Goal: Task Accomplishment & Management: Manage account settings

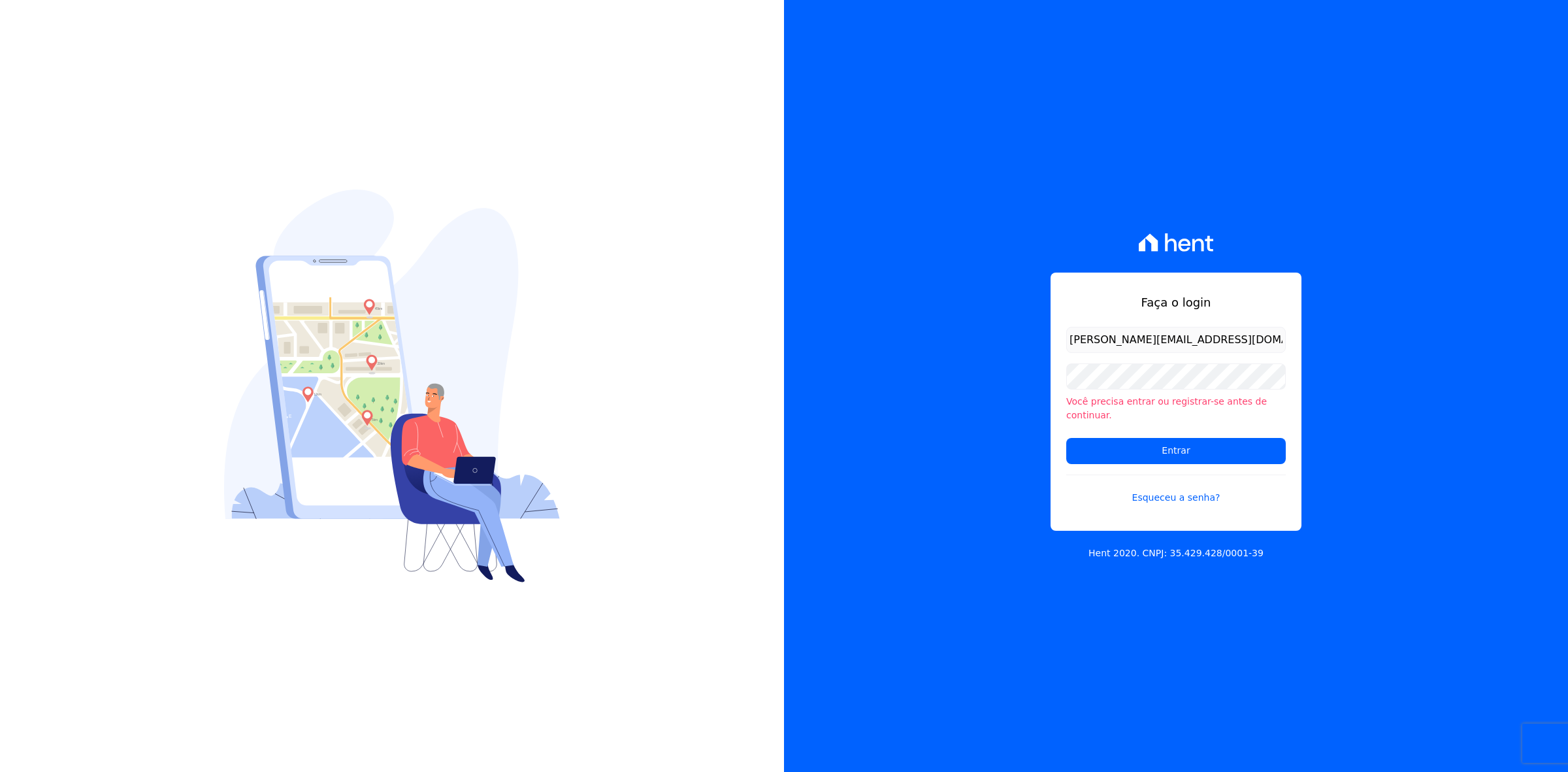
click at [1084, 353] on input "[PERSON_NAME][EMAIL_ADDRESS][DOMAIN_NAME]" at bounding box center [1175, 340] width 219 height 26
drag, startPoint x: 1093, startPoint y: 344, endPoint x: 938, endPoint y: 324, distance: 156.3
click at [938, 324] on div "Faça o login marla@apiceincorporadora.com.br Você precisa entrar ou registrar-s…" at bounding box center [1175, 386] width 784 height 772
type input "kalil@apiceincorporadora.com.br"
click at [1066, 438] on input "Entrar" at bounding box center [1175, 450] width 219 height 26
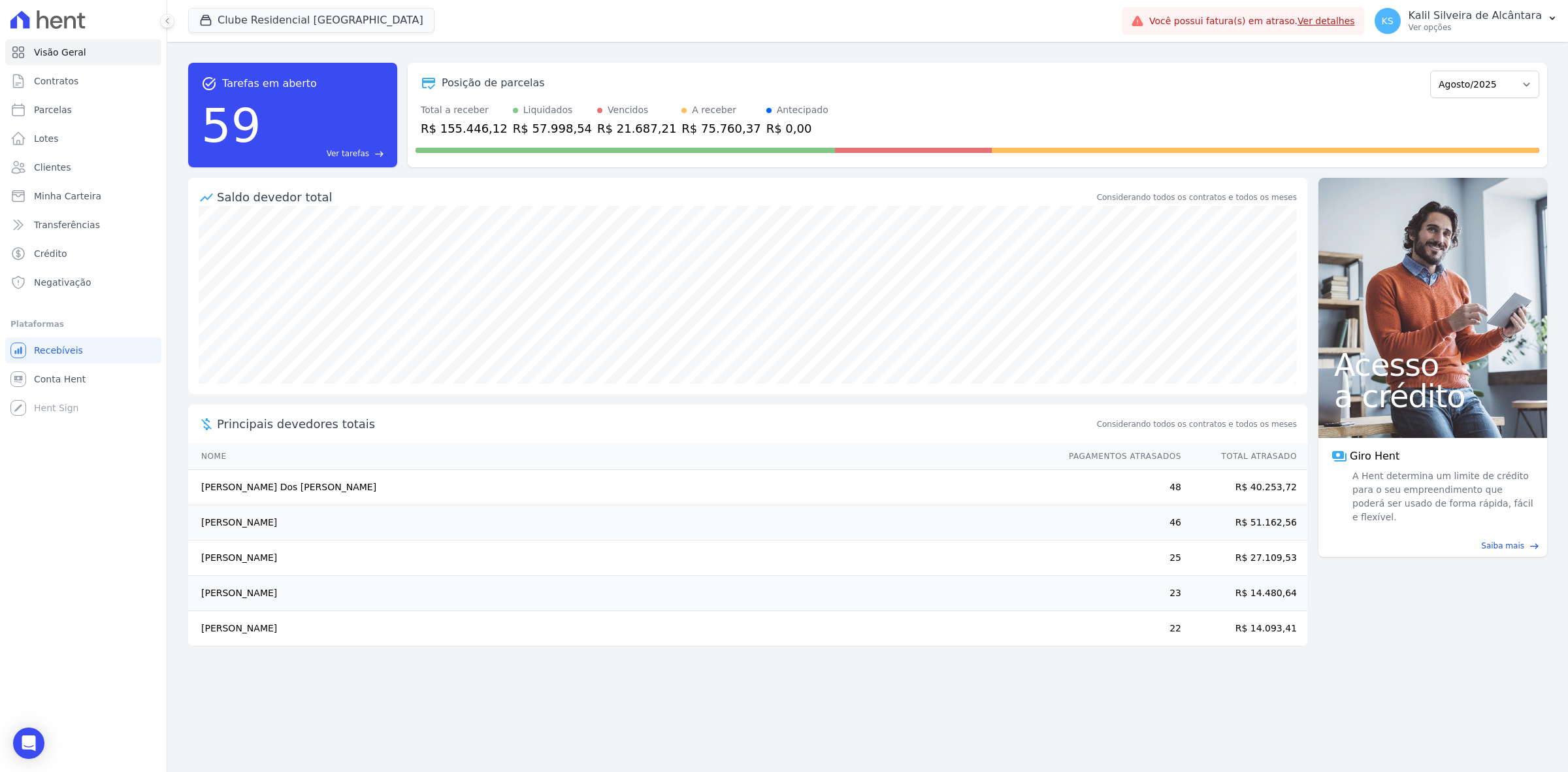
click at [295, 4] on div "Clube Residencial [GEOGRAPHIC_DATA][PERSON_NAME] Incorporadora [GEOGRAPHIC_DATA…" at bounding box center [652, 21] width 929 height 43
click at [305, 13] on button "Clube Residencial [GEOGRAPHIC_DATA]" at bounding box center [311, 20] width 246 height 25
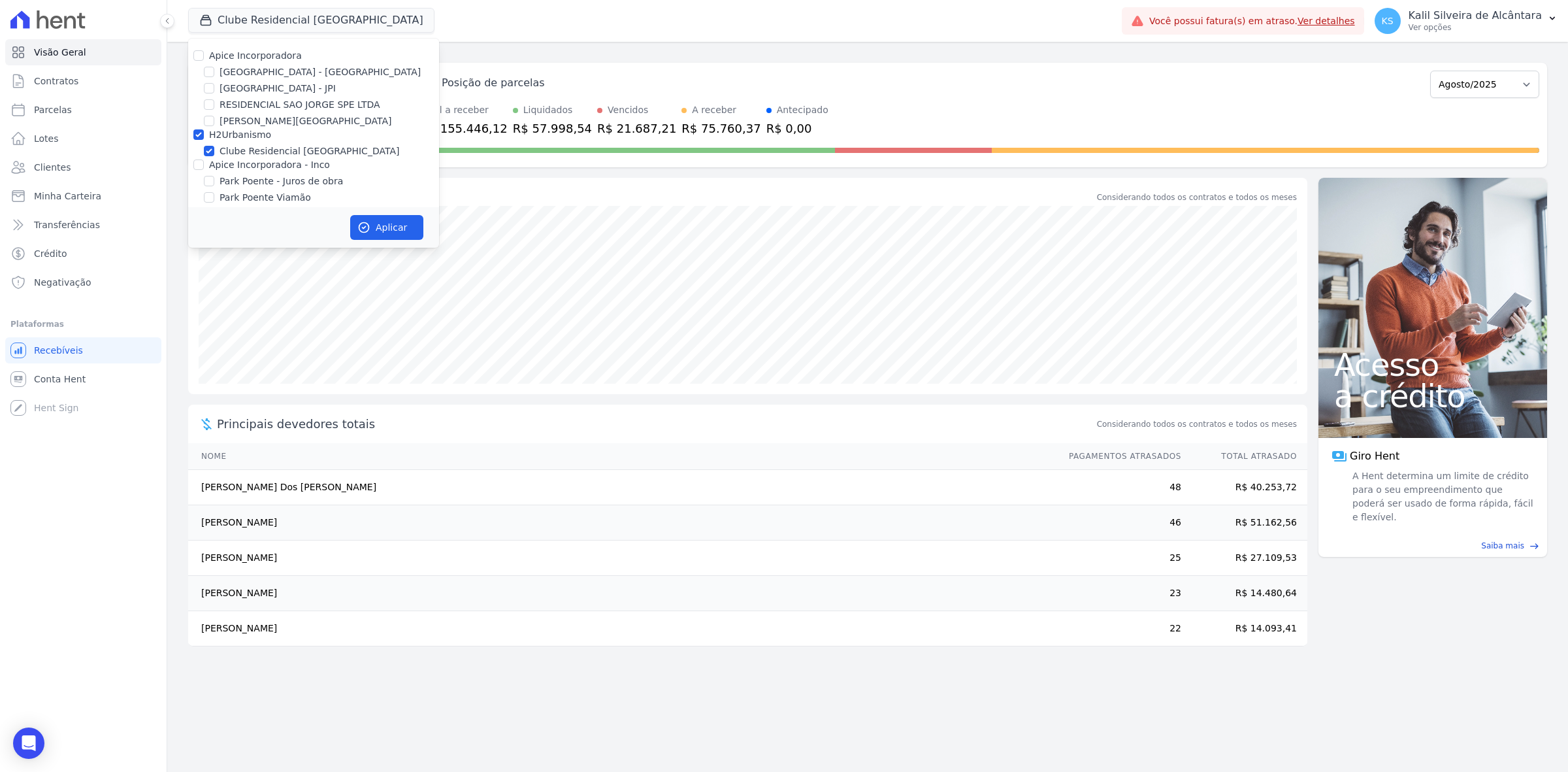
click at [291, 52] on label "Apice Incorporadora" at bounding box center [256, 56] width 93 height 11
click at [204, 52] on input "Apice Incorporadora" at bounding box center [199, 56] width 11 height 11
checkbox input "true"
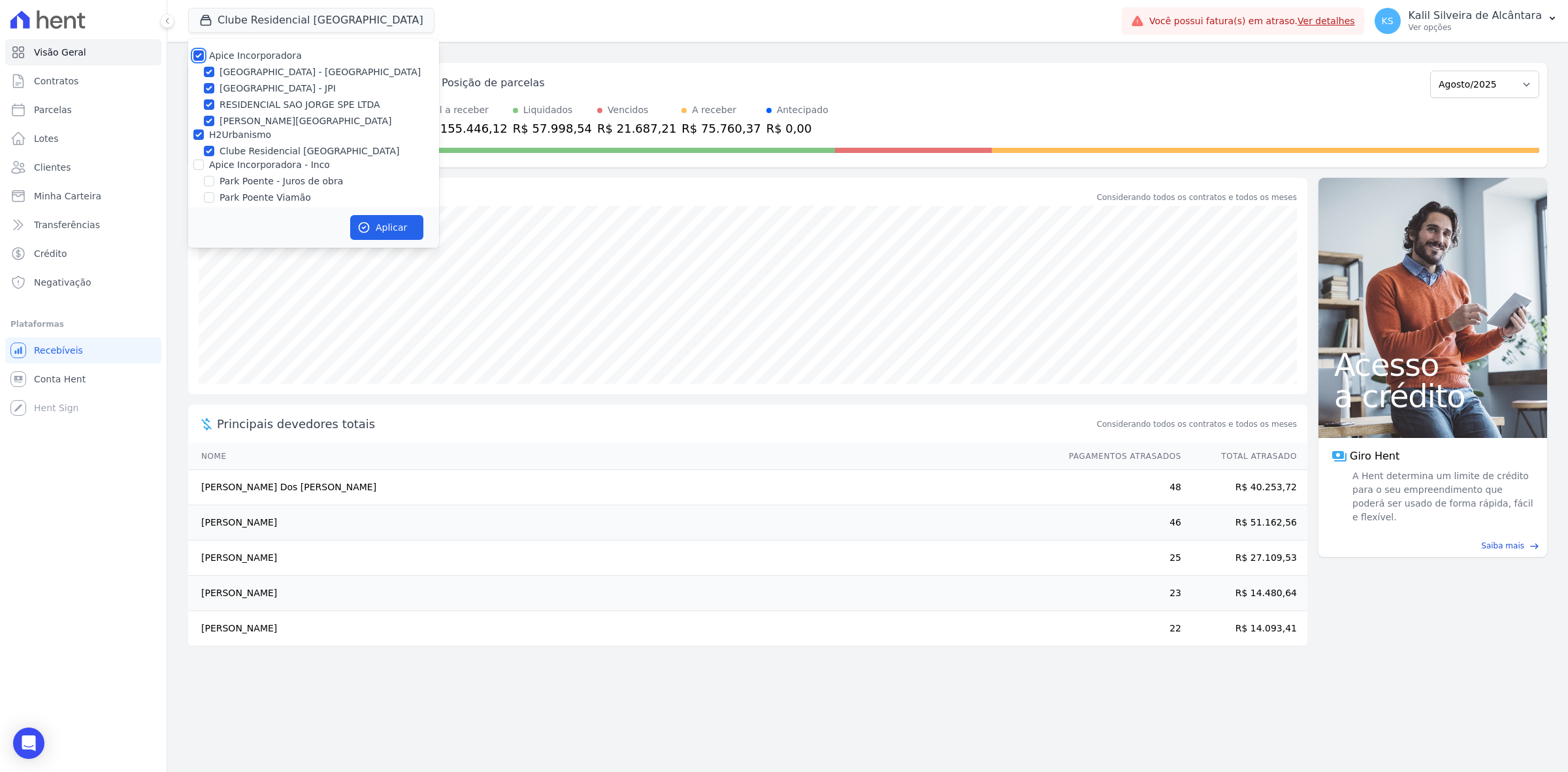
checkbox input "true"
click at [289, 53] on label "Apice Incorporadora" at bounding box center [256, 56] width 93 height 11
click at [204, 53] on input "Apice Incorporadora" at bounding box center [199, 56] width 11 height 11
checkbox input "false"
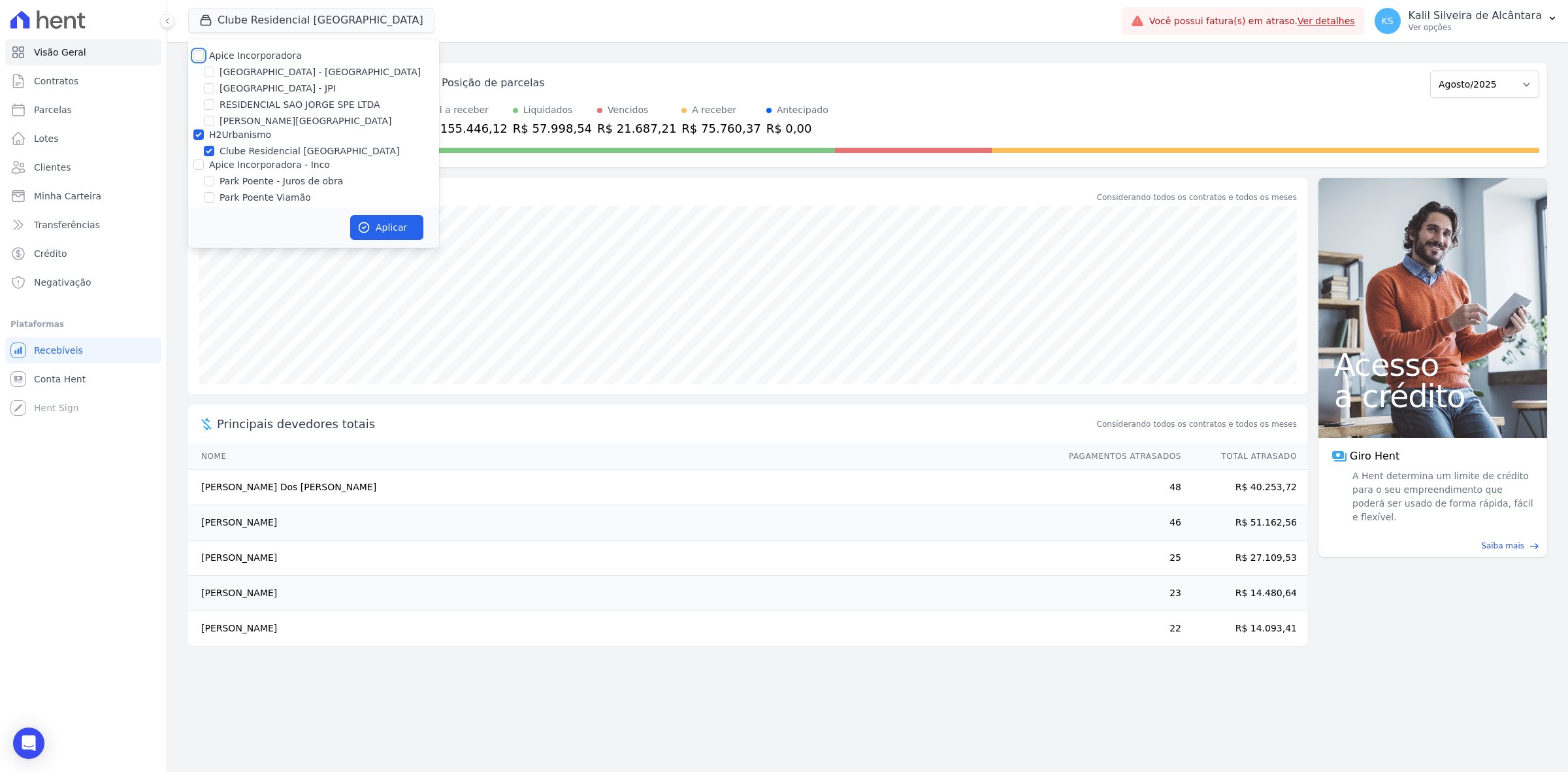
checkbox input "false"
click at [289, 54] on label "Apice Incorporadora" at bounding box center [256, 56] width 93 height 11
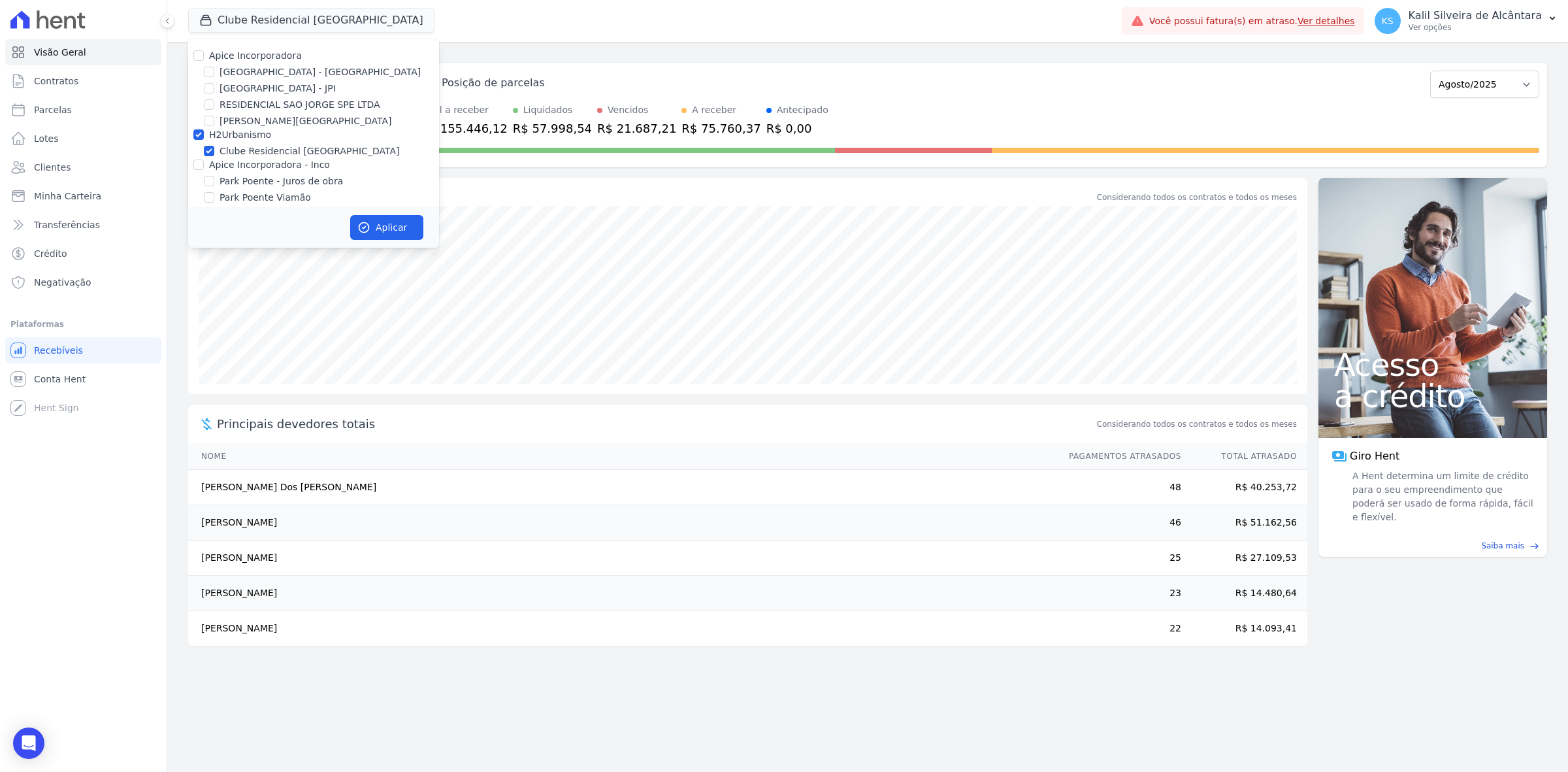
click at [204, 54] on input "Apice Incorporadora" at bounding box center [199, 56] width 11 height 11
checkbox input "true"
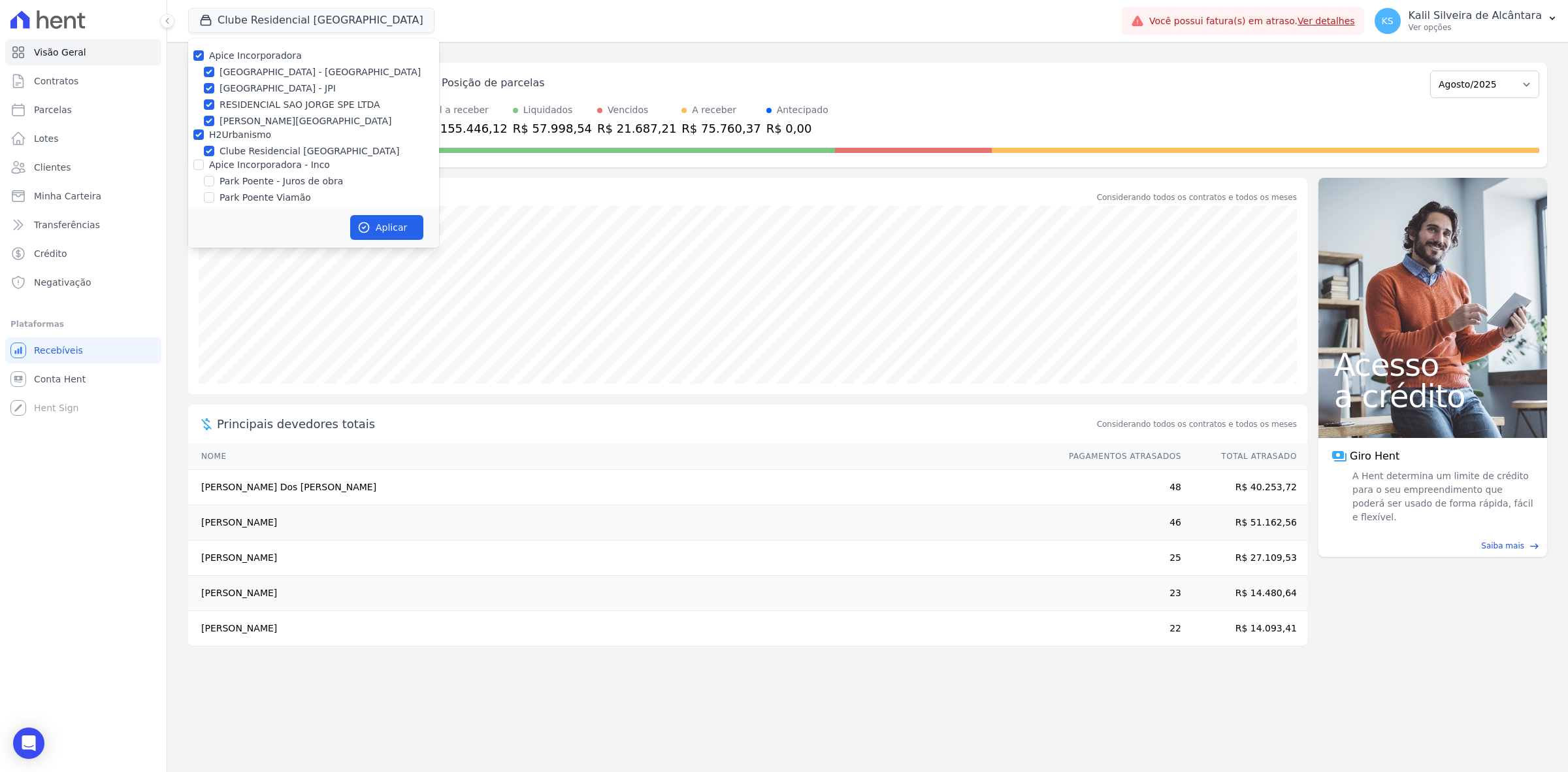
checkbox input "true"
click at [283, 139] on label "Apice Incorporadora - Inco" at bounding box center [270, 141] width 121 height 11
click at [204, 139] on input "Apice Incorporadora - Inco" at bounding box center [199, 141] width 11 height 11
checkbox input "true"
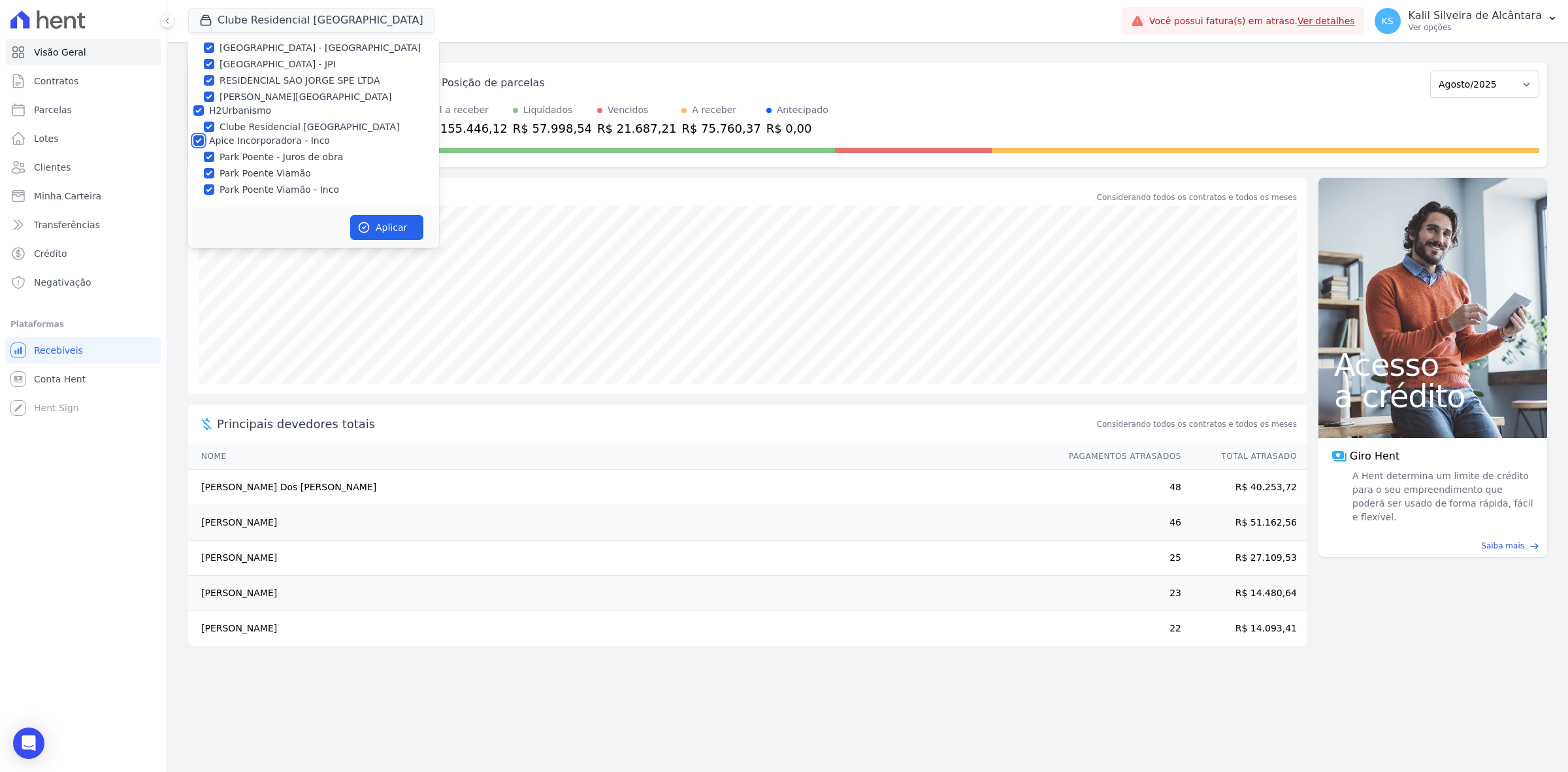
checkbox input "true"
click at [386, 215] on button "Aplicar" at bounding box center [386, 227] width 73 height 25
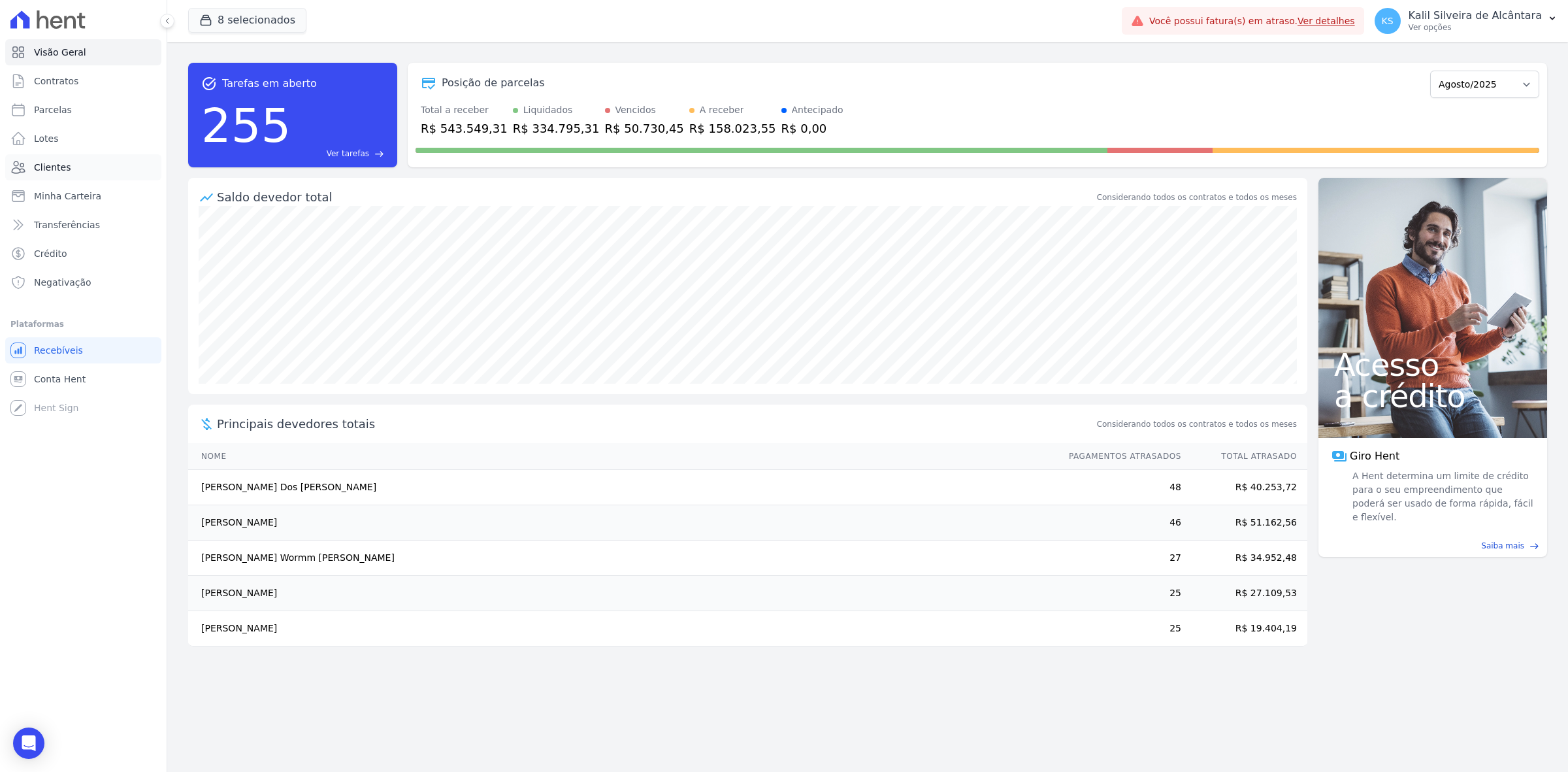
click at [60, 168] on span "Clientes" at bounding box center [52, 167] width 37 height 13
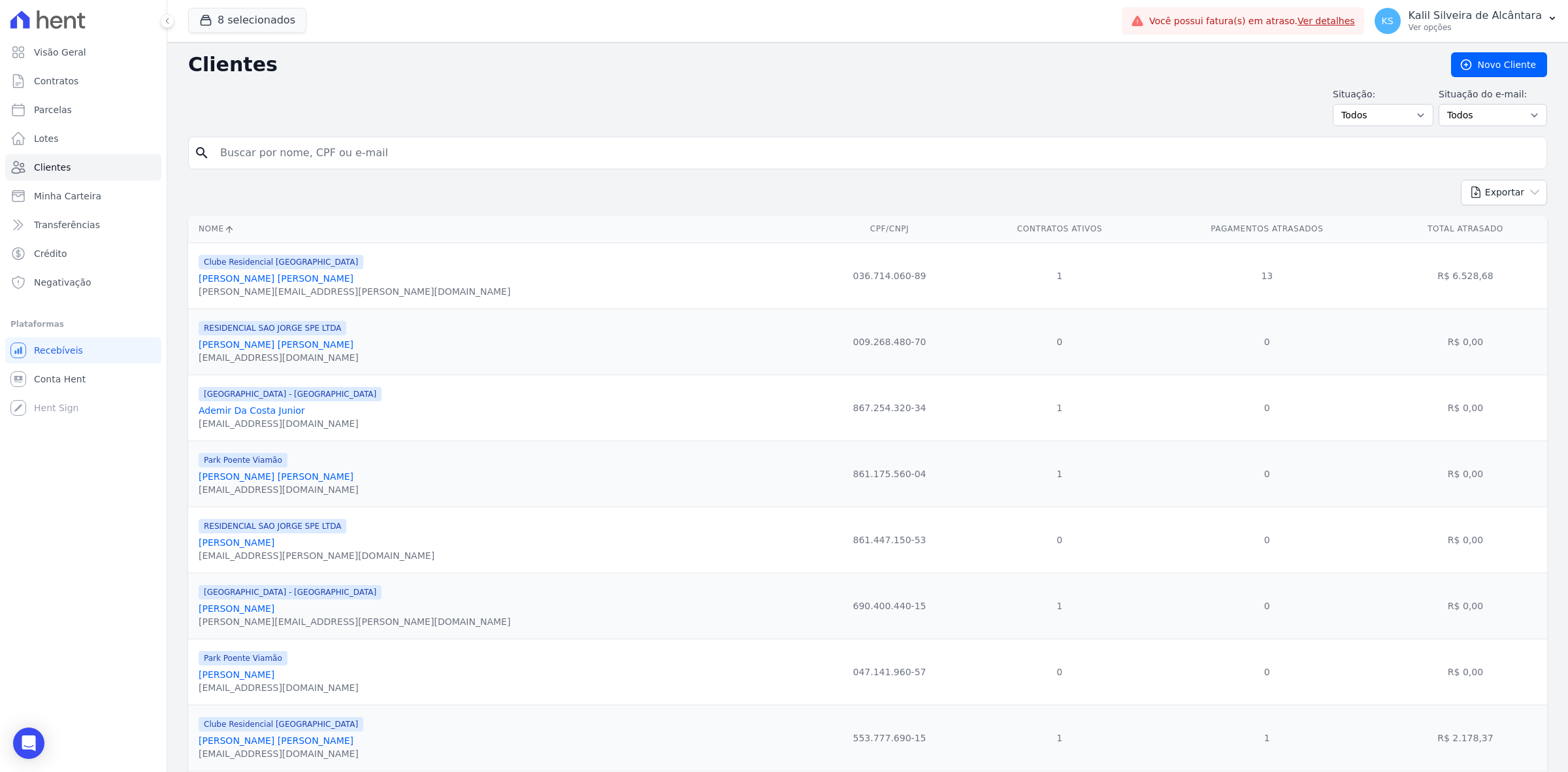
click at [383, 138] on div "search" at bounding box center [867, 152] width 1359 height 33
click at [383, 148] on input "search" at bounding box center [876, 152] width 1328 height 26
type input "[PERSON_NAME]"
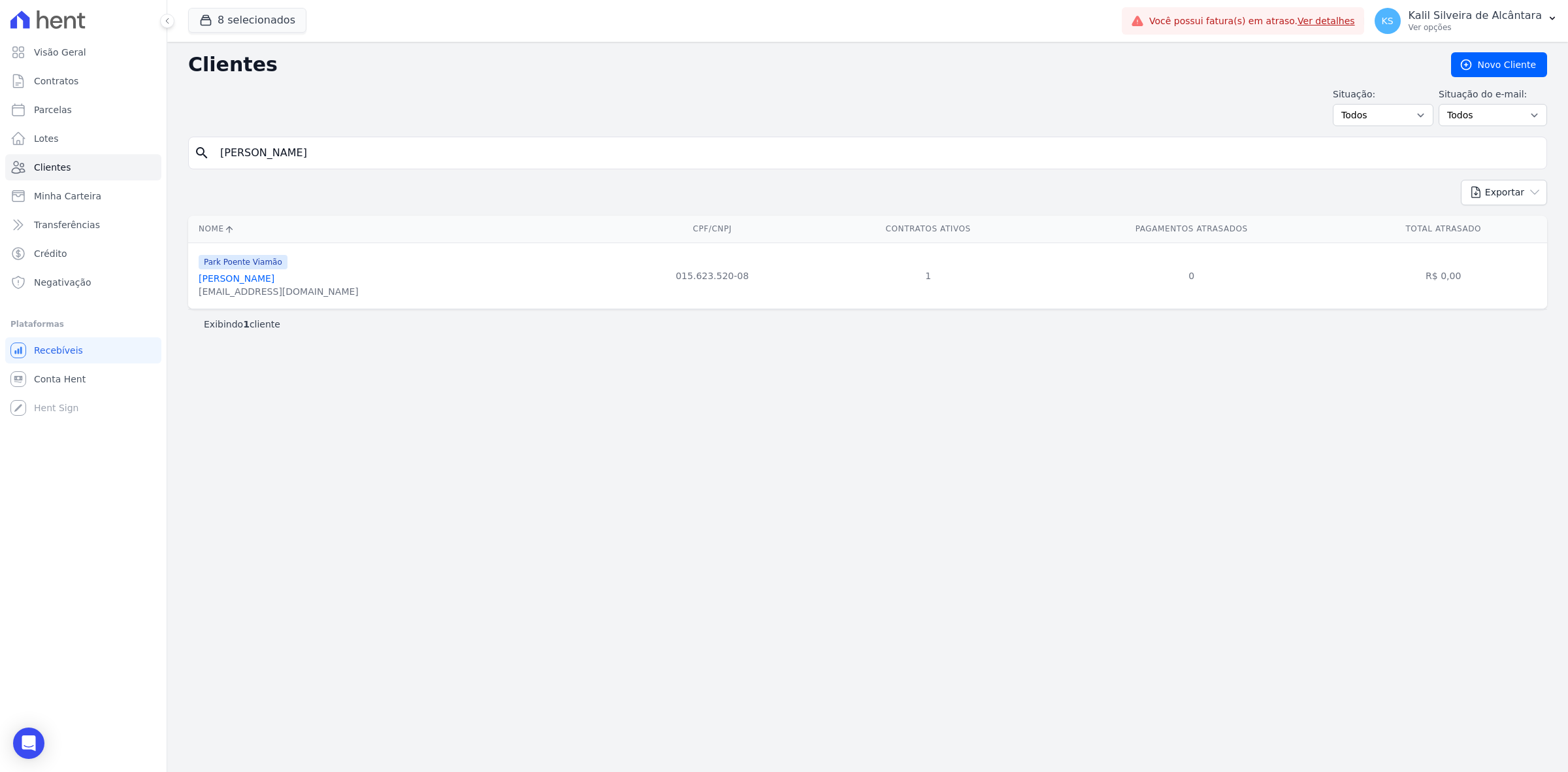
click at [274, 275] on link "[PERSON_NAME]" at bounding box center [236, 279] width 76 height 11
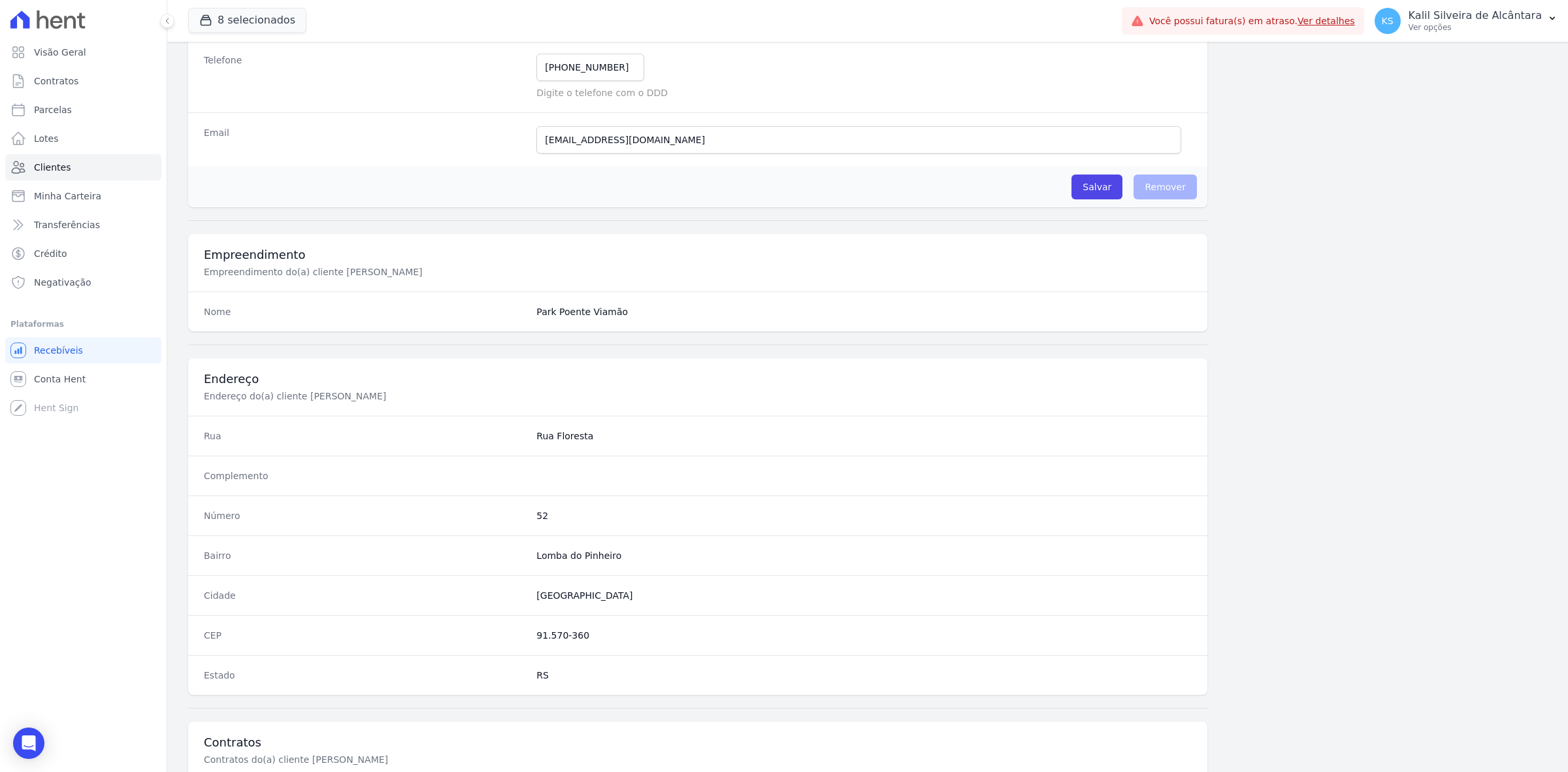
scroll to position [455, 0]
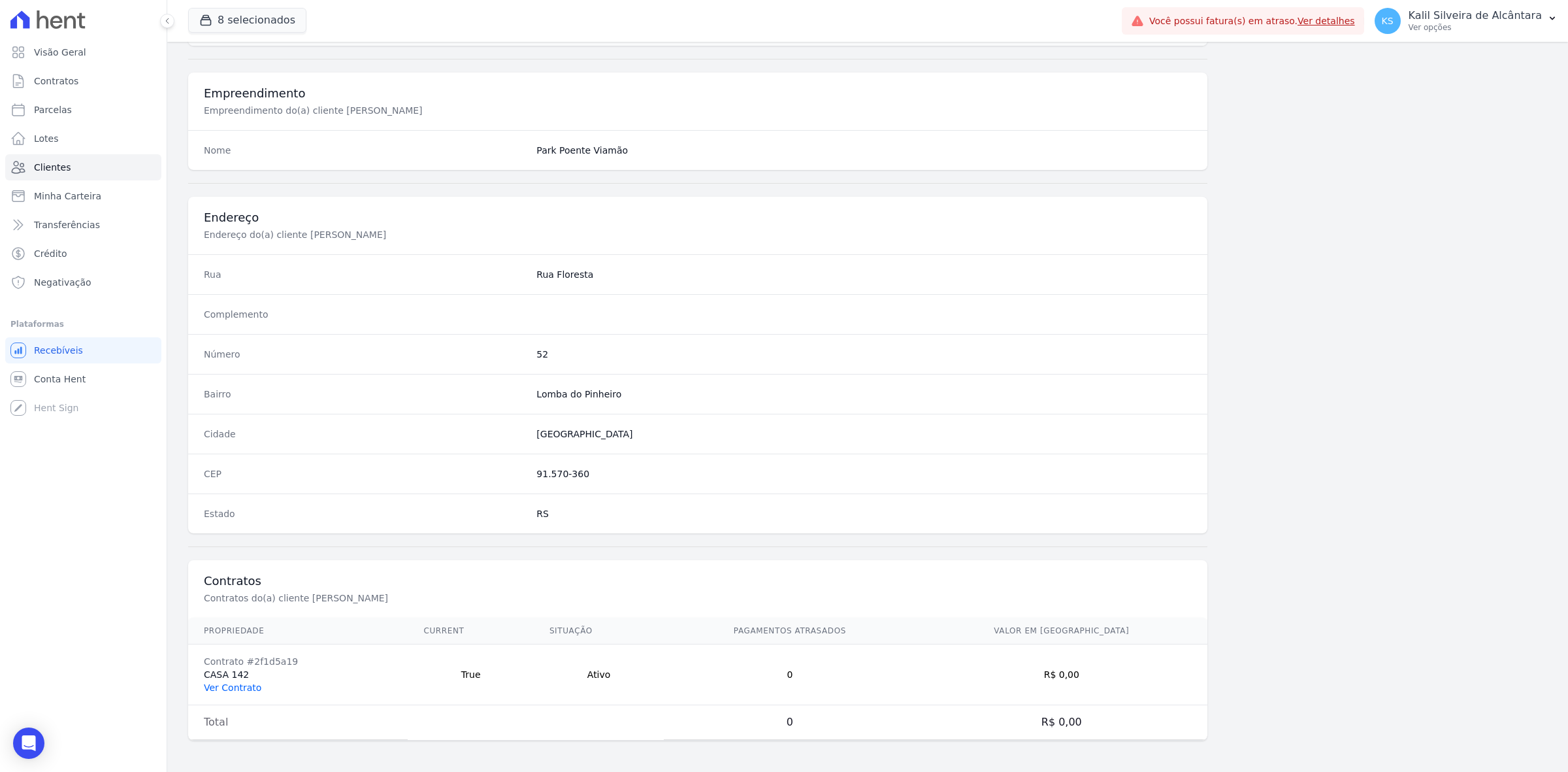
click at [236, 684] on link "Ver Contrato" at bounding box center [233, 687] width 58 height 11
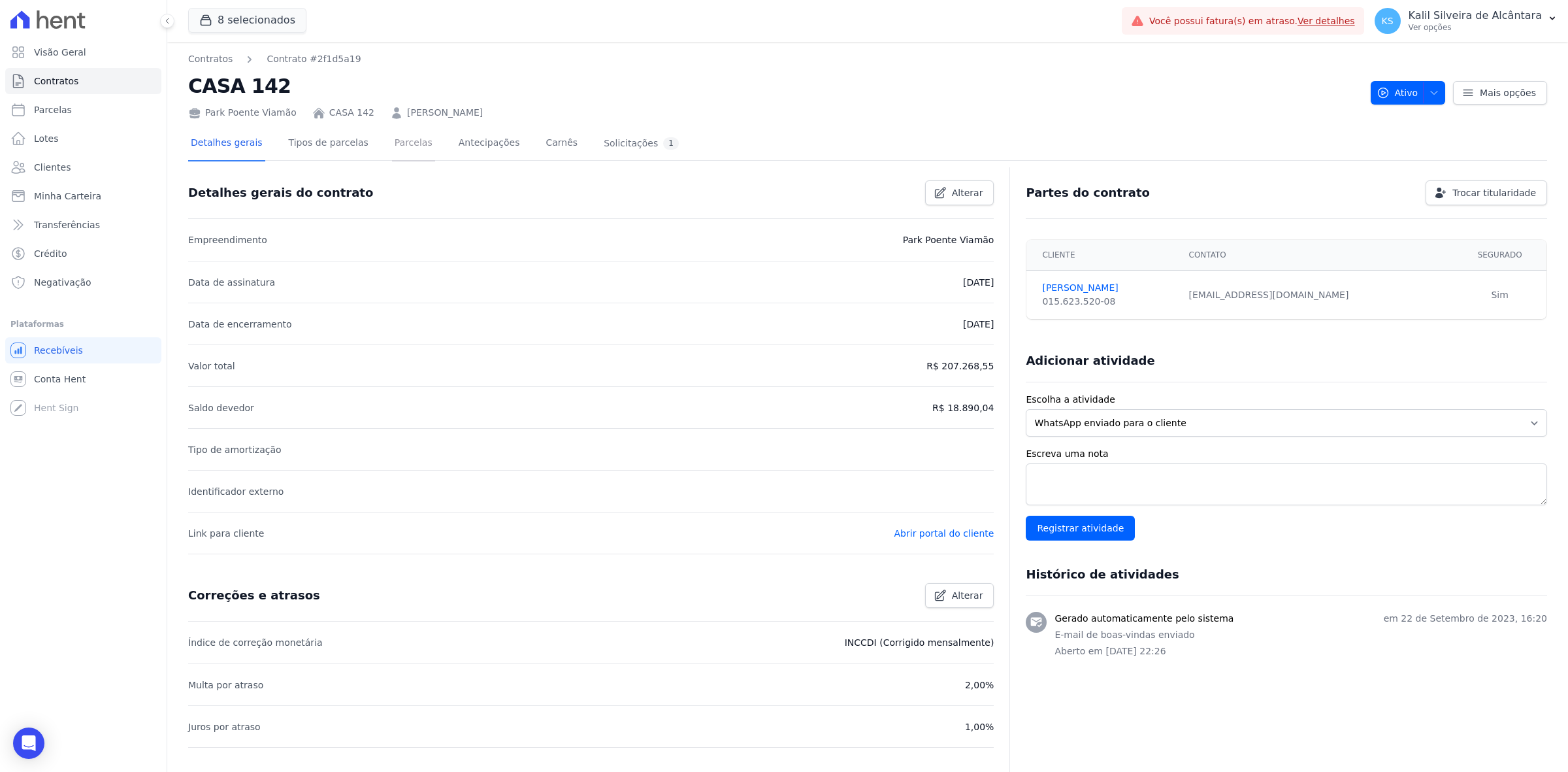
click at [394, 148] on link "Parcelas" at bounding box center [413, 144] width 43 height 35
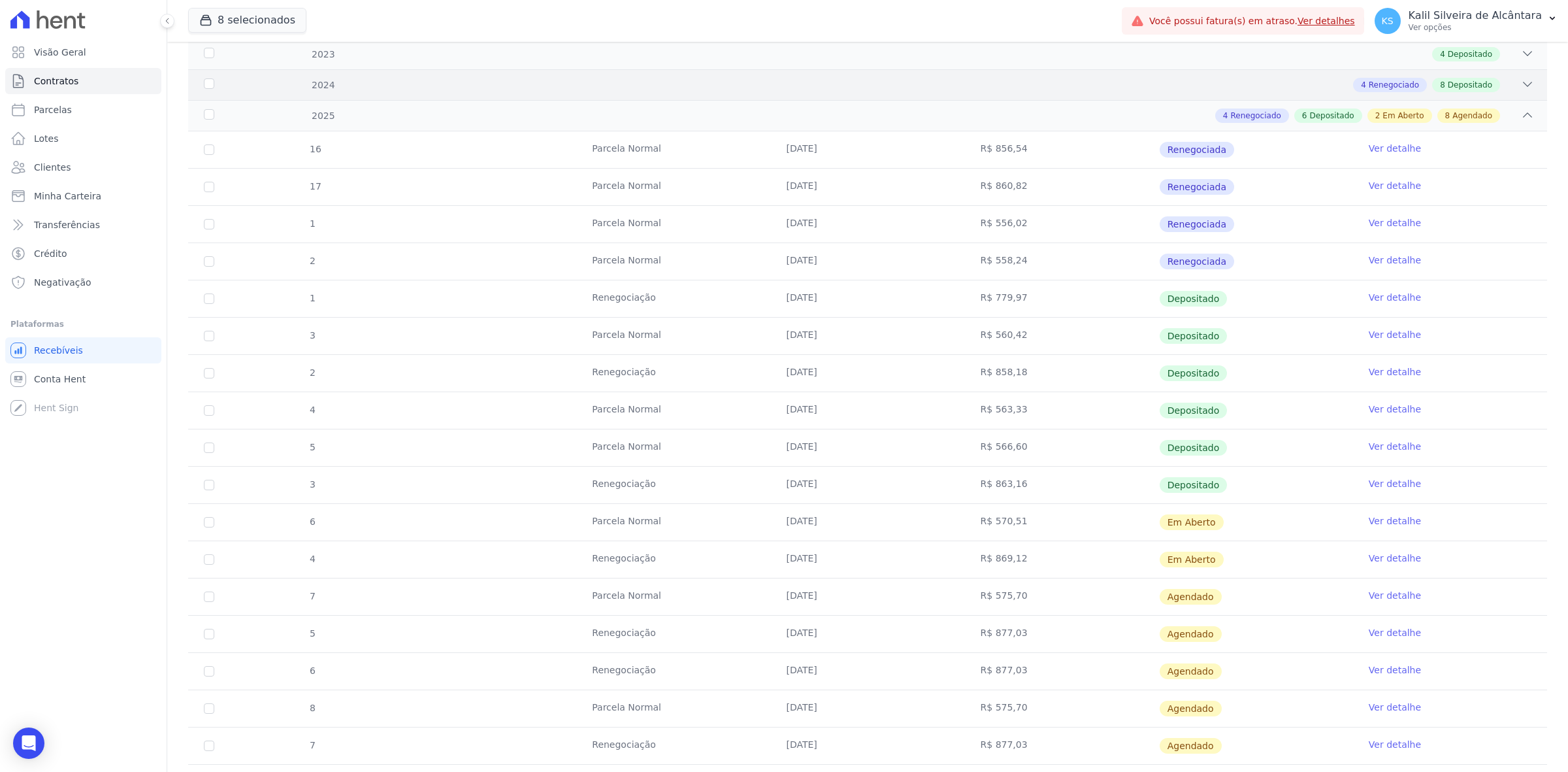
scroll to position [245, 0]
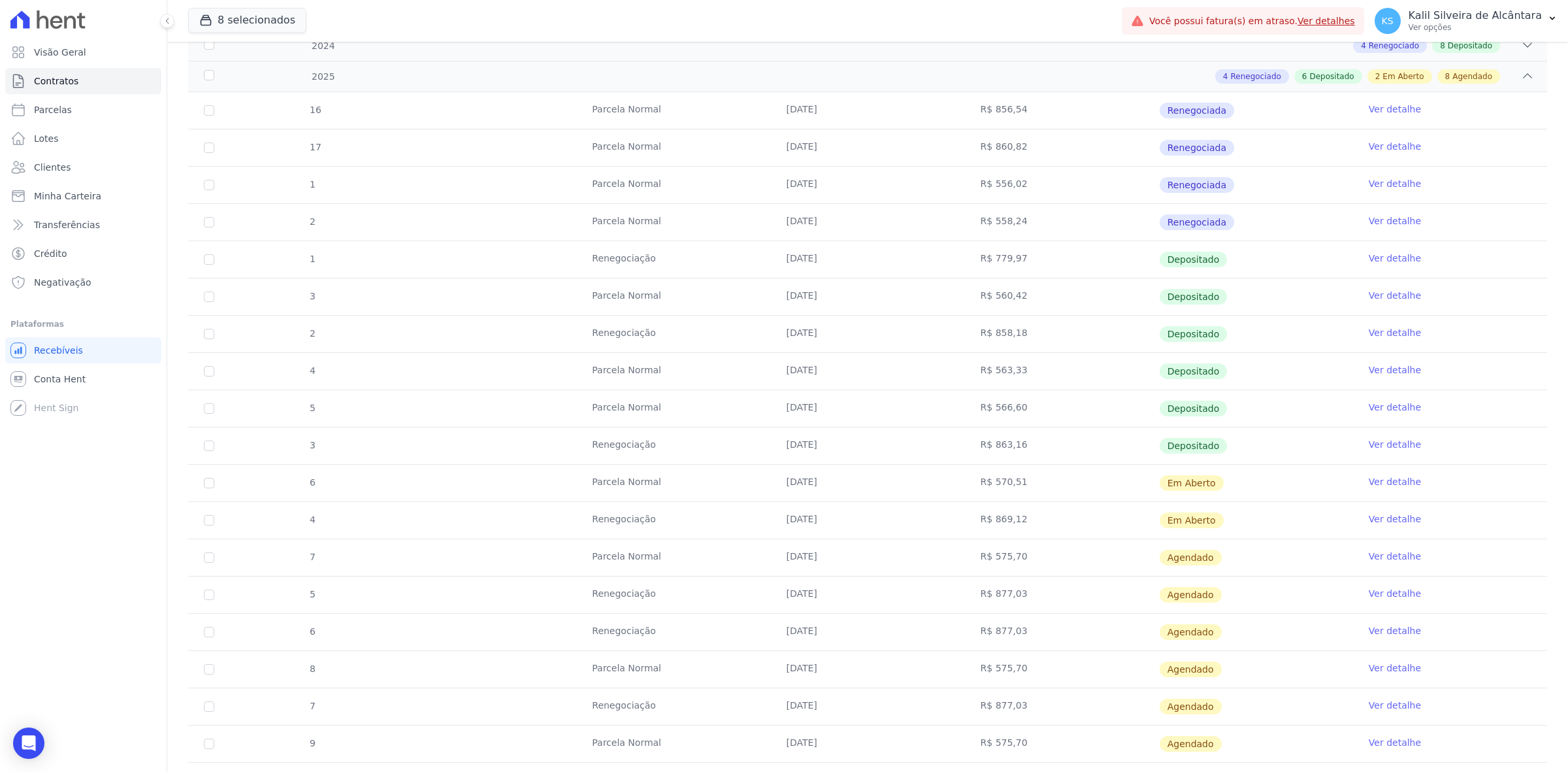
drag, startPoint x: 774, startPoint y: 483, endPoint x: 808, endPoint y: 488, distance: 34.4
click at [808, 488] on td "[DATE]" at bounding box center [867, 483] width 194 height 37
drag, startPoint x: 776, startPoint y: 259, endPoint x: 820, endPoint y: 260, distance: 44.0
click at [820, 260] on td "[DATE]" at bounding box center [867, 259] width 194 height 37
drag, startPoint x: 774, startPoint y: 291, endPoint x: 869, endPoint y: 293, distance: 95.0
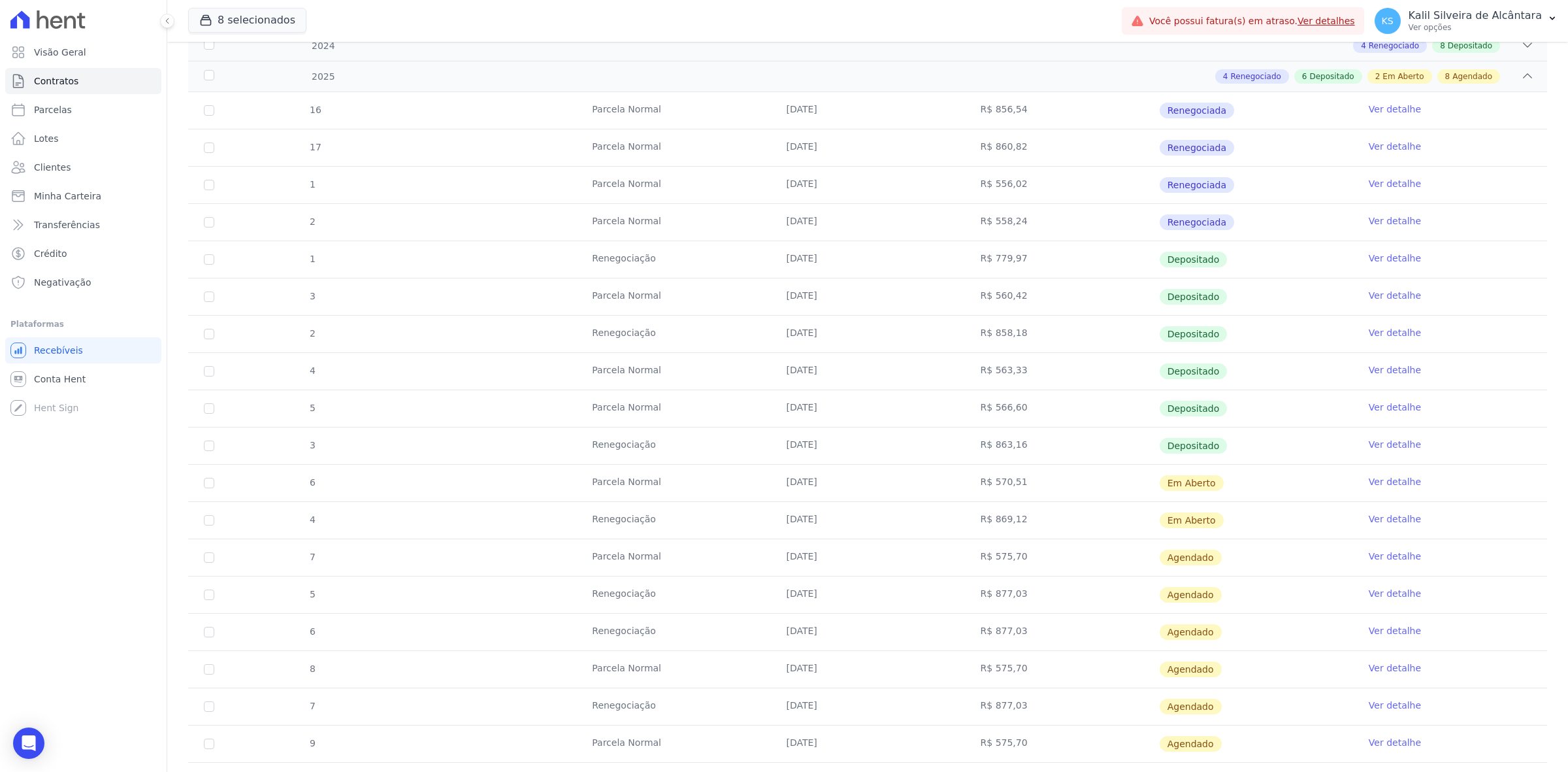
click at [869, 293] on td "[DATE]" at bounding box center [867, 297] width 194 height 37
drag, startPoint x: 771, startPoint y: 330, endPoint x: 855, endPoint y: 332, distance: 84.0
click at [846, 332] on td "[DATE]" at bounding box center [867, 334] width 194 height 37
drag, startPoint x: 776, startPoint y: 375, endPoint x: 862, endPoint y: 376, distance: 86.0
click at [861, 376] on td "[DATE]" at bounding box center [867, 371] width 194 height 37
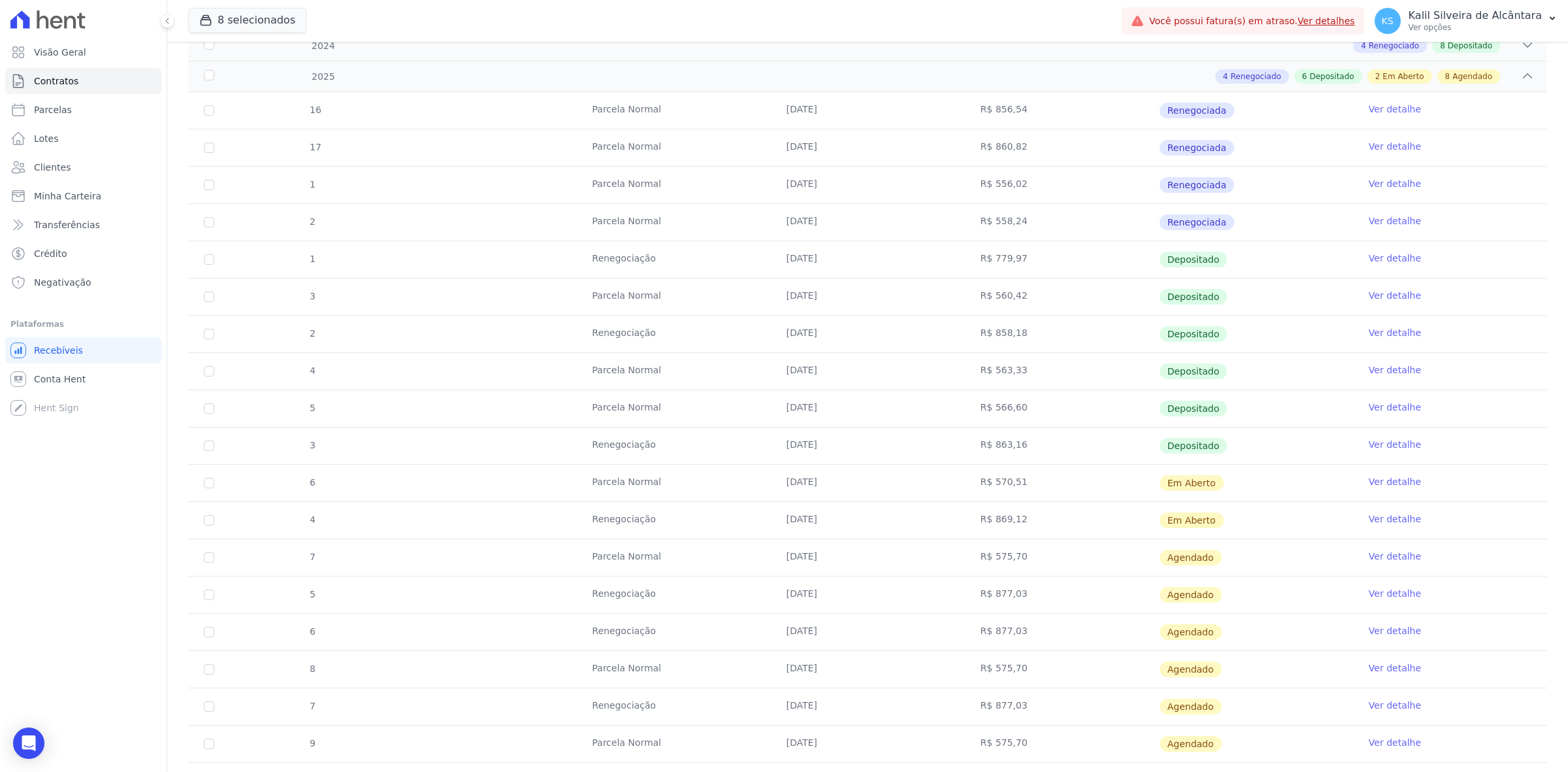
drag, startPoint x: 878, startPoint y: 426, endPoint x: 884, endPoint y: 426, distance: 6.0
click at [880, 426] on td "[DATE]" at bounding box center [867, 408] width 194 height 37
drag, startPoint x: 776, startPoint y: 443, endPoint x: 974, endPoint y: 452, distance: 198.2
click at [974, 452] on tr "3 Renegociação [DATE] R$ 863,16 Depositado Ver detalhe" at bounding box center [867, 445] width 1359 height 37
click at [886, 482] on td "[DATE]" at bounding box center [867, 483] width 194 height 37
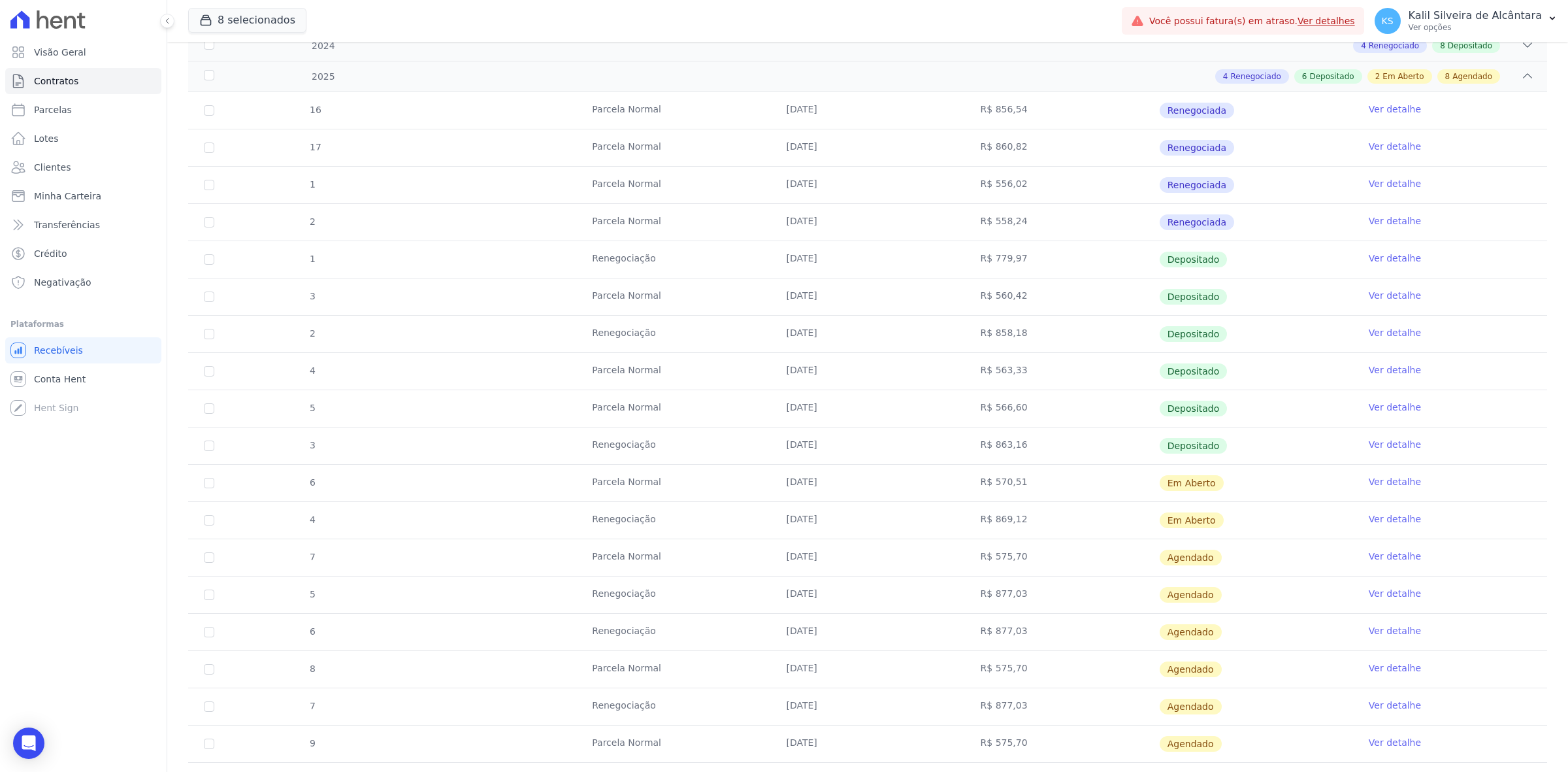
drag, startPoint x: 752, startPoint y: 527, endPoint x: 953, endPoint y: 530, distance: 201.0
click at [953, 530] on tr "4 Renegociação [DATE] R$ 869,12 Em [GEOGRAPHIC_DATA] Ver detalhe" at bounding box center [867, 520] width 1359 height 37
